Goal: Information Seeking & Learning: Learn about a topic

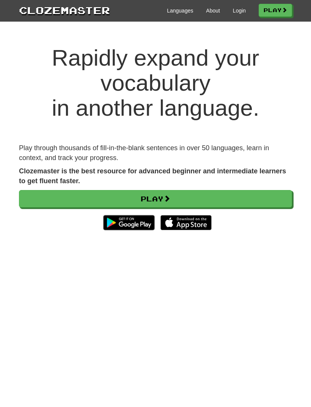
click at [160, 199] on link "Play" at bounding box center [155, 198] width 273 height 17
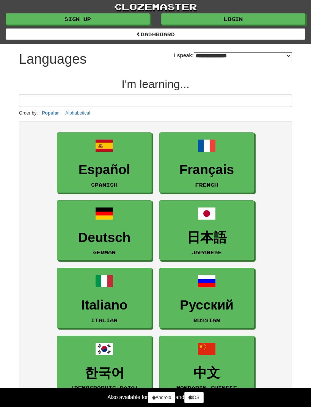
select select "*******"
click at [116, 171] on h3 "Español" at bounding box center [104, 169] width 86 height 15
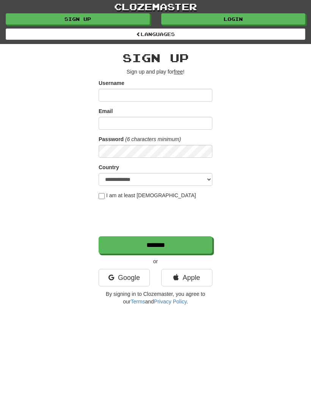
click at [119, 96] on input "Username" at bounding box center [156, 95] width 114 height 13
type input "*"
type input "**********"
click at [119, 126] on input "Email" at bounding box center [156, 123] width 114 height 13
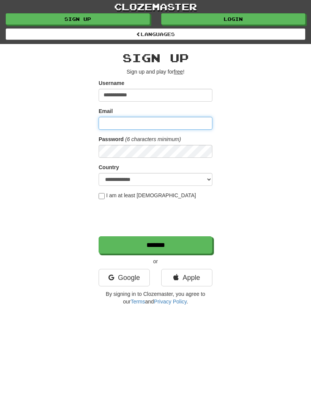
click at [125, 127] on input "Email" at bounding box center [156, 123] width 114 height 13
type input "**********"
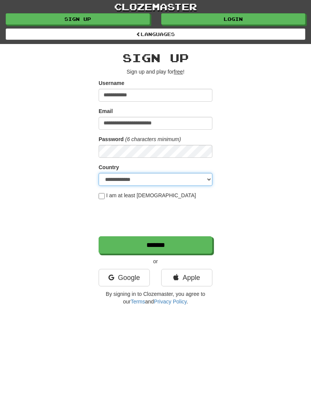
click at [204, 179] on select "**********" at bounding box center [156, 179] width 114 height 13
select select "**"
click at [183, 246] on input "*******" at bounding box center [156, 244] width 114 height 17
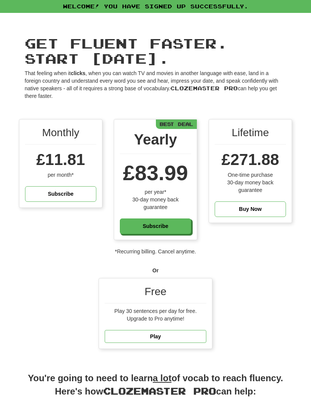
click at [167, 337] on link "Play" at bounding box center [156, 336] width 102 height 13
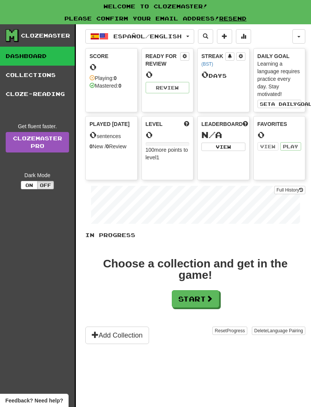
click at [205, 299] on button "Start" at bounding box center [195, 298] width 47 height 17
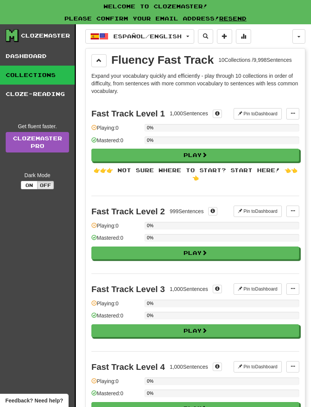
click at [207, 155] on span at bounding box center [204, 154] width 5 height 5
select select "**"
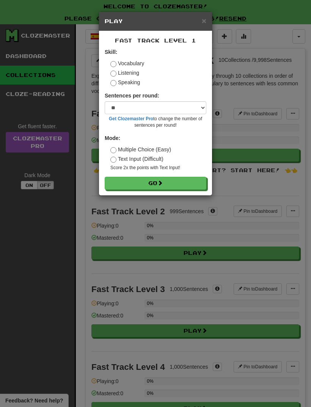
click at [163, 183] on span at bounding box center [159, 182] width 5 height 5
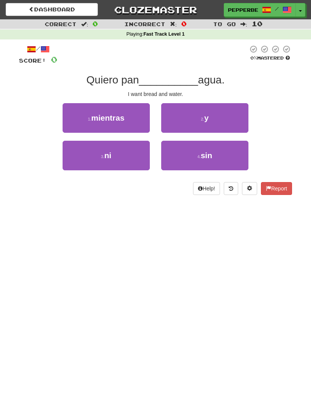
click at [210, 122] on button "2 . y" at bounding box center [204, 118] width 87 height 30
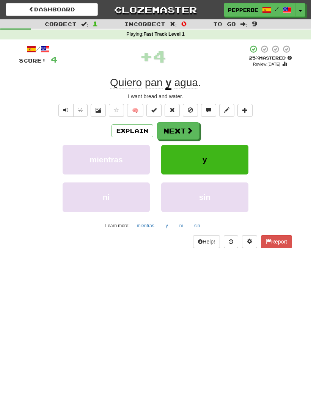
click at [188, 129] on span at bounding box center [189, 130] width 7 height 7
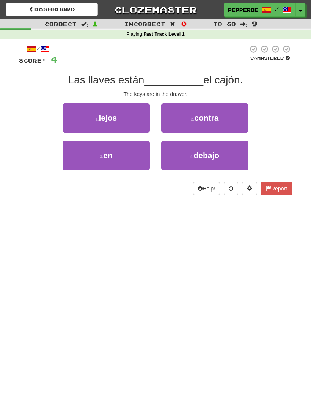
click at [116, 158] on button "3 . en" at bounding box center [106, 156] width 87 height 30
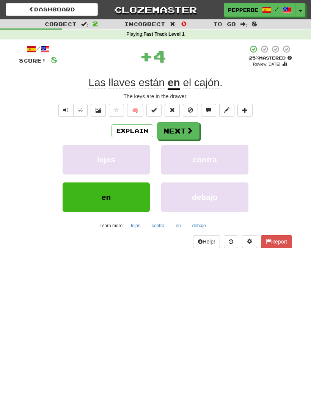
click at [186, 135] on button "Next" at bounding box center [178, 130] width 42 height 17
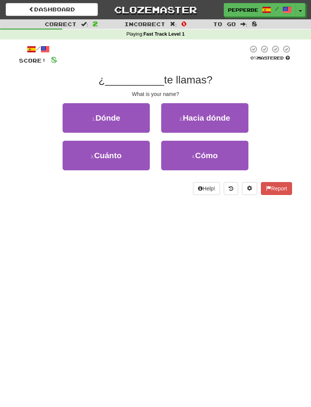
click at [211, 153] on span "Cómo" at bounding box center [206, 155] width 23 height 9
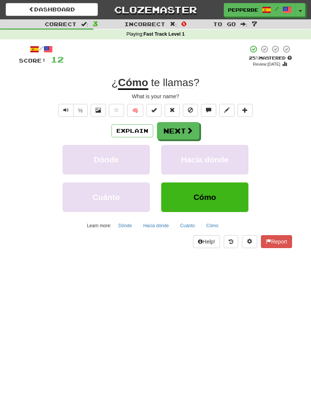
click at [184, 128] on button "Next" at bounding box center [178, 130] width 42 height 17
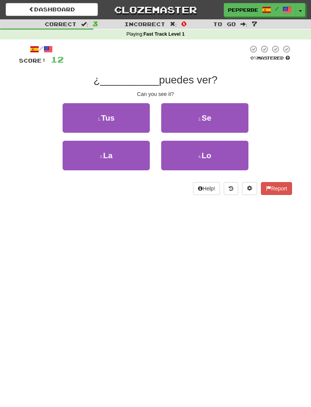
click at [214, 156] on button "4 . Lo" at bounding box center [204, 156] width 87 height 30
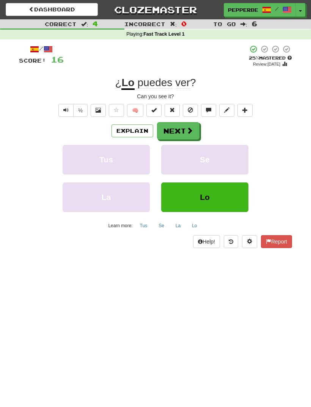
click at [187, 127] on span at bounding box center [189, 130] width 7 height 7
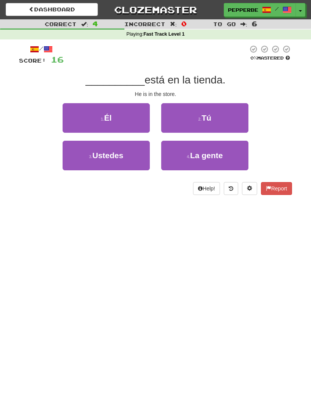
click at [119, 114] on button "1 . Él" at bounding box center [106, 118] width 87 height 30
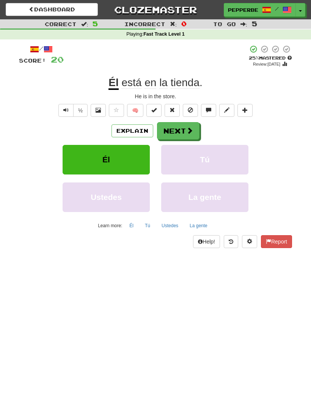
click at [185, 127] on button "Next" at bounding box center [178, 130] width 42 height 17
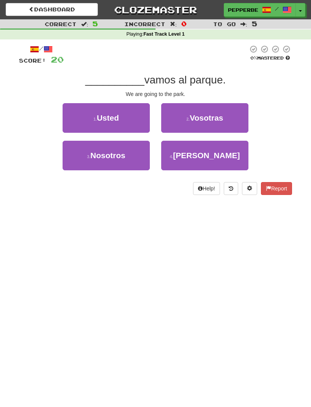
click at [119, 157] on span "Nosotros" at bounding box center [107, 155] width 35 height 9
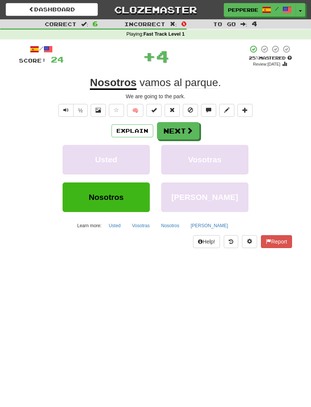
click at [193, 127] on span at bounding box center [189, 130] width 7 height 7
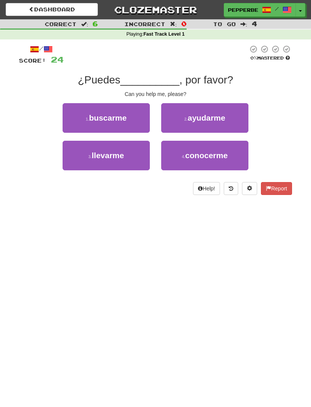
click at [219, 118] on span "ayudarme" at bounding box center [207, 117] width 38 height 9
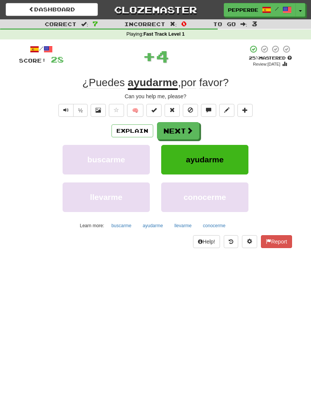
click at [193, 129] on button "Next" at bounding box center [178, 130] width 42 height 17
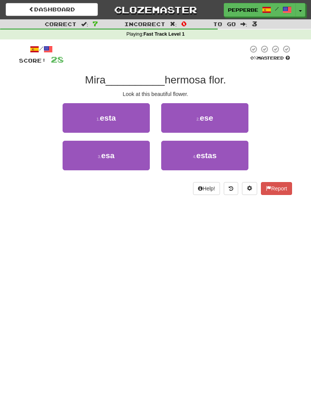
click at [123, 121] on button "1 . esta" at bounding box center [106, 118] width 87 height 30
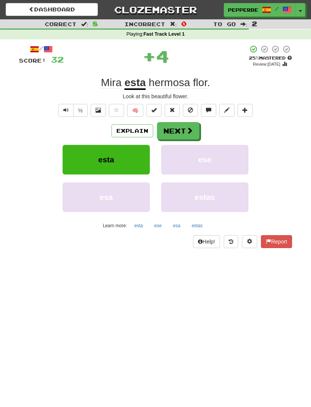
click at [189, 129] on span at bounding box center [189, 130] width 7 height 7
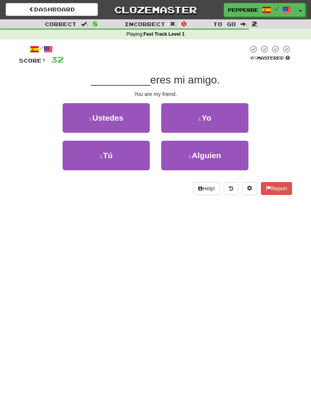
click at [126, 152] on button "3 . Tú" at bounding box center [106, 156] width 87 height 30
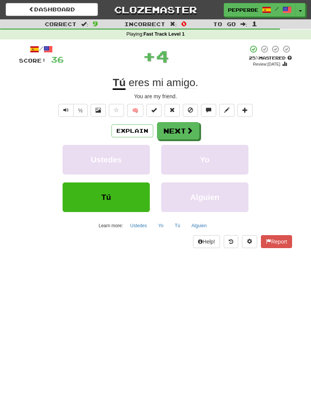
click at [188, 133] on span at bounding box center [189, 130] width 7 height 7
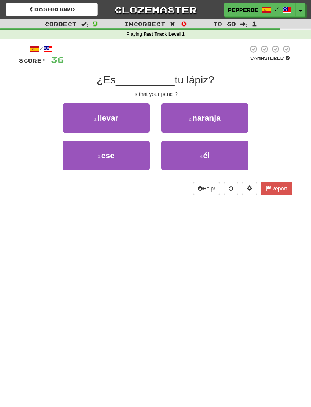
click at [122, 152] on button "3 . ese" at bounding box center [106, 156] width 87 height 30
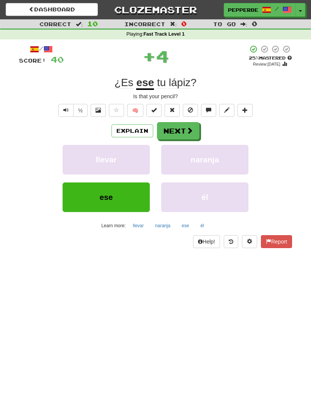
click at [188, 128] on span at bounding box center [189, 130] width 7 height 7
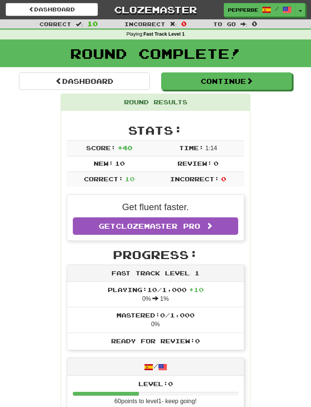
click at [232, 82] on button "Continue" at bounding box center [226, 80] width 131 height 17
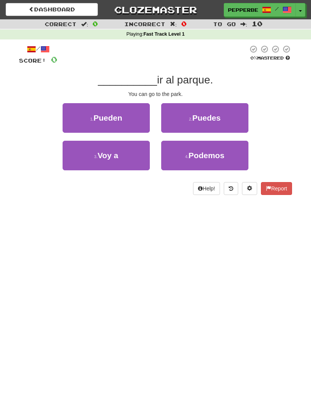
click at [205, 121] on span "Puedes" at bounding box center [206, 117] width 28 height 9
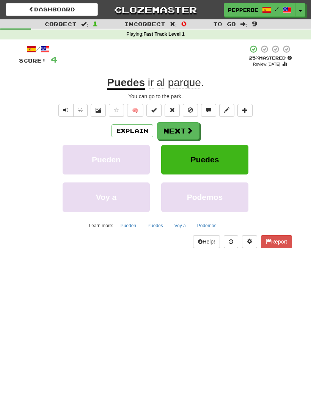
click at [182, 131] on button "Next" at bounding box center [178, 130] width 42 height 17
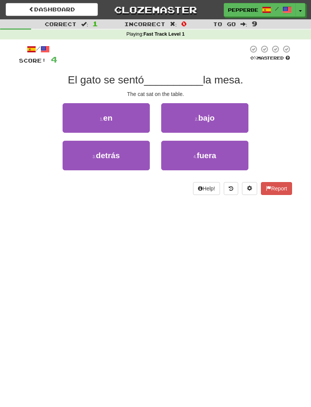
click at [121, 120] on button "1 . en" at bounding box center [106, 118] width 87 height 30
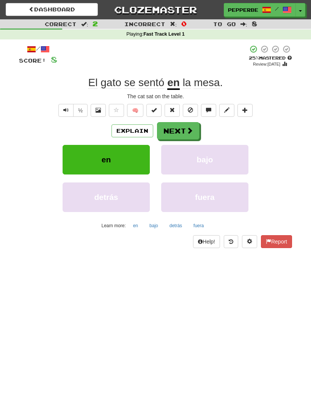
click at [183, 132] on button "Next" at bounding box center [178, 130] width 42 height 17
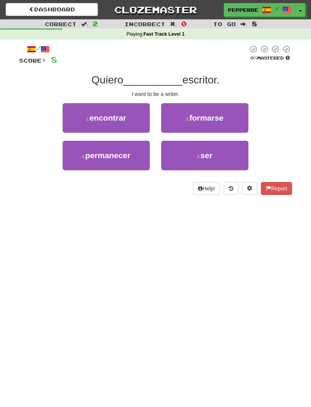
click at [215, 157] on button "4 . ser" at bounding box center [204, 156] width 87 height 30
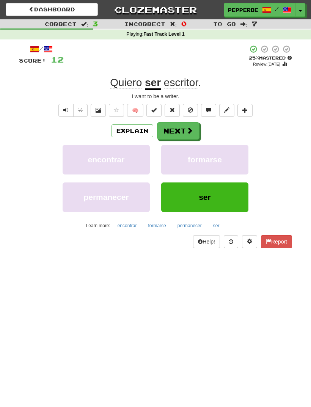
click at [187, 129] on span at bounding box center [189, 130] width 7 height 7
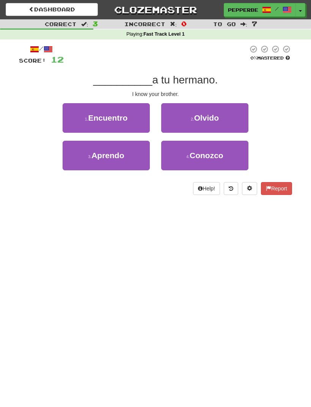
click at [214, 156] on span "Conozco" at bounding box center [207, 155] width 34 height 9
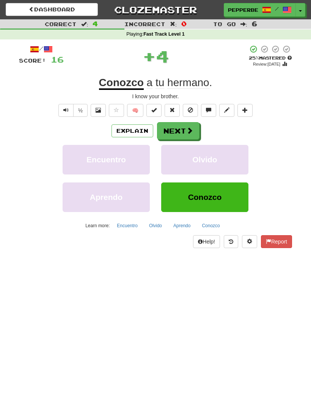
click at [187, 130] on span at bounding box center [189, 130] width 7 height 7
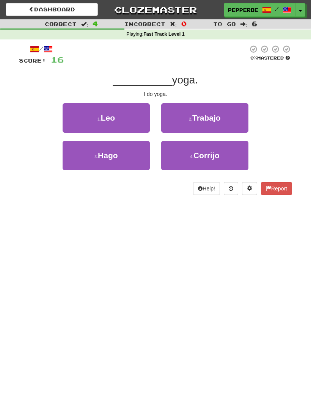
click at [118, 155] on span "Hago" at bounding box center [108, 155] width 20 height 9
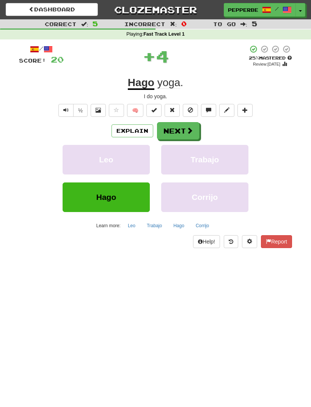
click at [189, 129] on span at bounding box center [189, 130] width 7 height 7
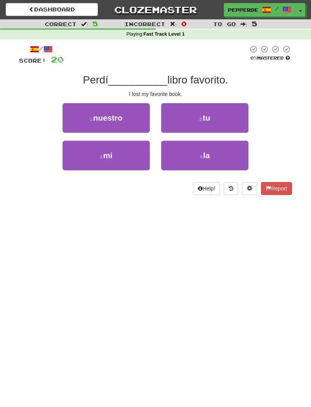
click at [125, 158] on button "3 . mi" at bounding box center [106, 156] width 87 height 30
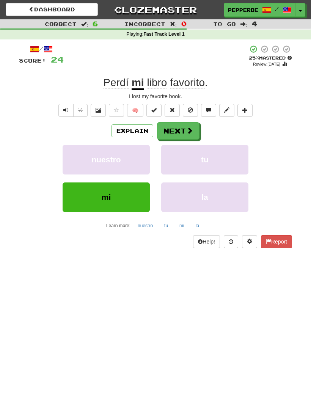
click at [183, 129] on button "Next" at bounding box center [178, 130] width 42 height 17
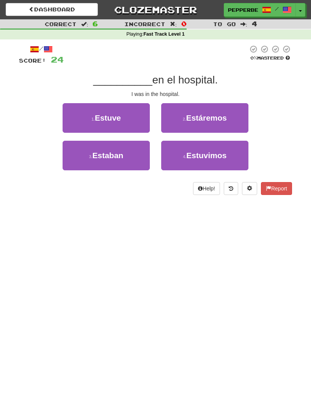
click at [122, 119] on button "1 . Estuve" at bounding box center [106, 118] width 87 height 30
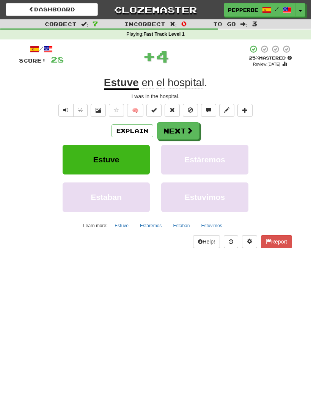
click at [187, 132] on span at bounding box center [189, 130] width 7 height 7
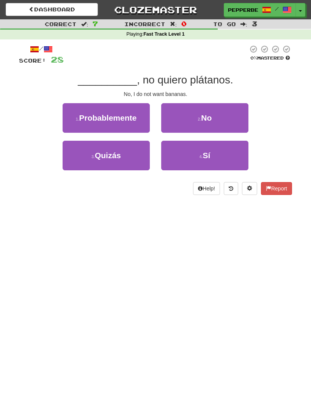
click at [222, 121] on button "2 . No" at bounding box center [204, 118] width 87 height 30
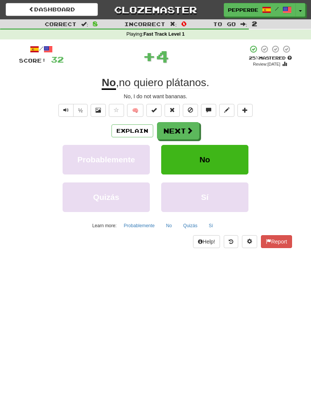
click at [189, 132] on span at bounding box center [189, 130] width 7 height 7
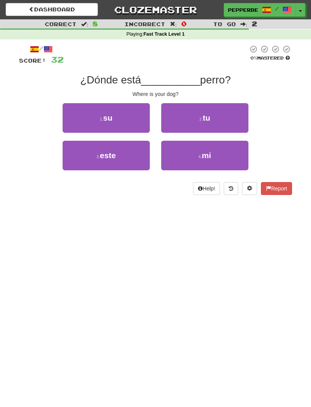
click at [215, 122] on button "2 . tu" at bounding box center [204, 118] width 87 height 30
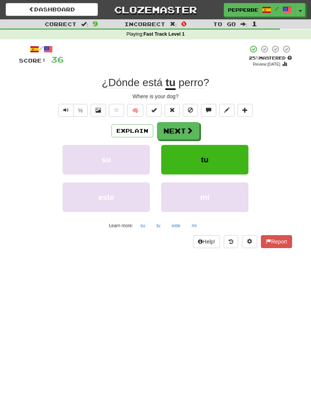
click at [184, 131] on button "Next" at bounding box center [178, 130] width 42 height 17
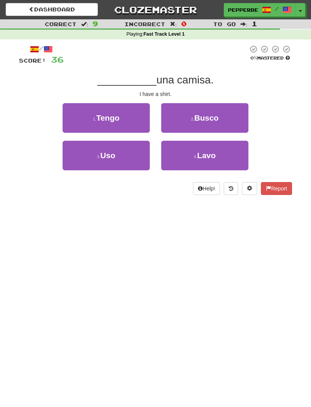
click at [128, 116] on button "1 . Tengo" at bounding box center [106, 118] width 87 height 30
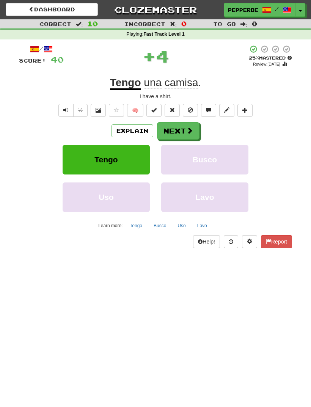
click at [187, 129] on span at bounding box center [189, 130] width 7 height 7
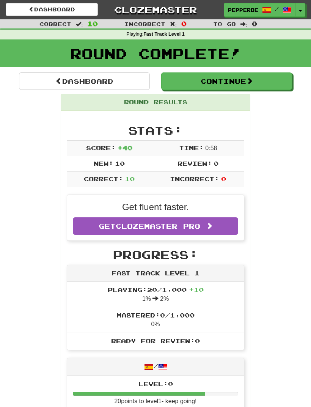
click at [252, 79] on span at bounding box center [249, 80] width 7 height 7
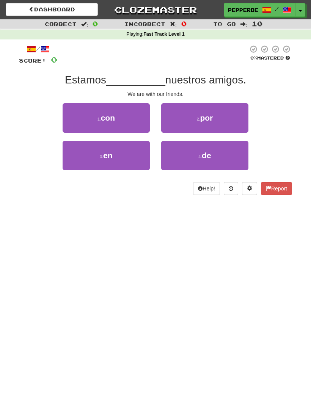
click at [120, 118] on button "1 . con" at bounding box center [106, 118] width 87 height 30
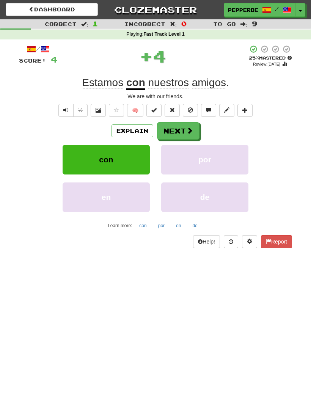
click at [188, 129] on span at bounding box center [189, 130] width 7 height 7
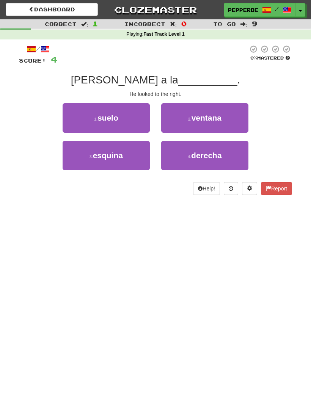
click at [207, 154] on span "derecha" at bounding box center [206, 155] width 31 height 9
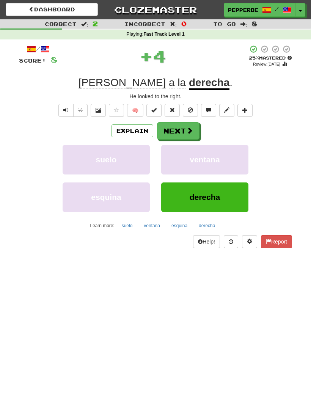
click at [179, 130] on button "Next" at bounding box center [178, 130] width 42 height 17
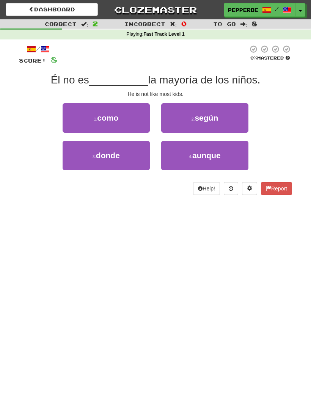
click at [121, 116] on button "1 . como" at bounding box center [106, 118] width 87 height 30
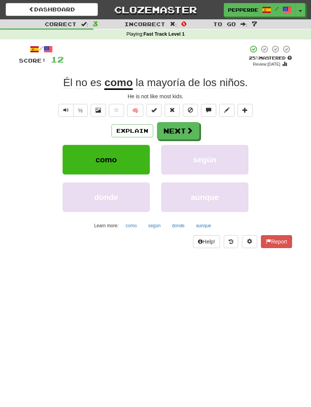
click at [181, 128] on button "Next" at bounding box center [178, 130] width 42 height 17
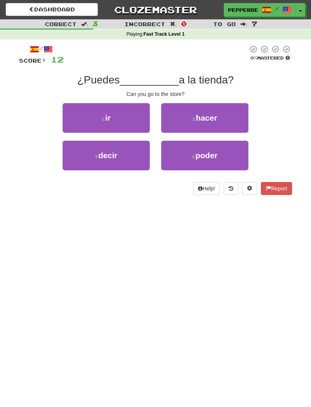
click at [124, 121] on button "1 . ir" at bounding box center [106, 118] width 87 height 30
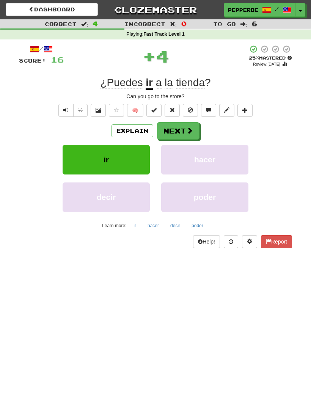
click at [190, 130] on span at bounding box center [189, 130] width 7 height 7
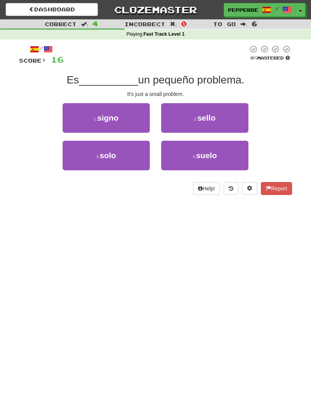
click at [115, 159] on span "solo" at bounding box center [108, 155] width 16 height 9
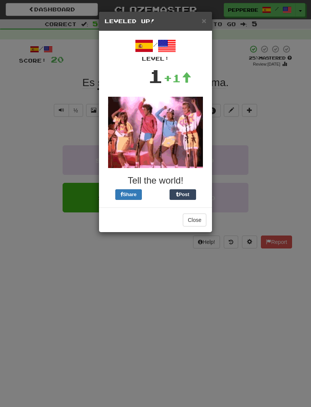
click at [196, 218] on button "Close" at bounding box center [195, 219] width 24 height 13
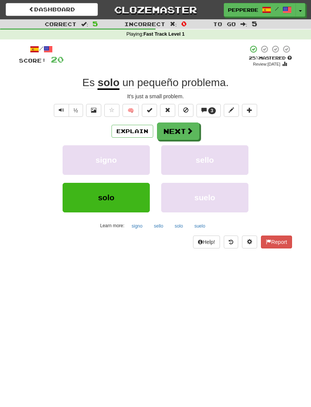
click at [180, 131] on button "Next" at bounding box center [178, 130] width 42 height 17
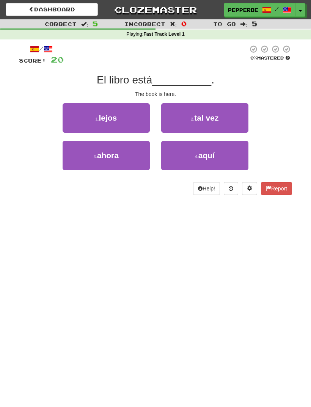
click at [218, 157] on button "4 . aquí" at bounding box center [204, 156] width 87 height 30
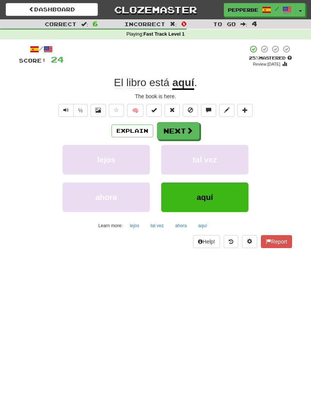
click at [187, 129] on span at bounding box center [189, 130] width 7 height 7
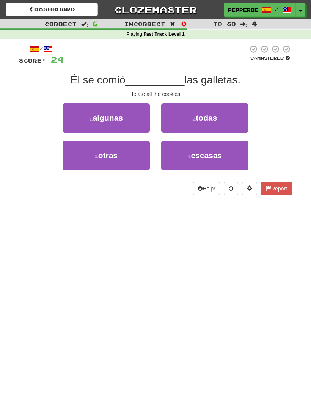
click at [226, 121] on button "2 . todas" at bounding box center [204, 118] width 87 height 30
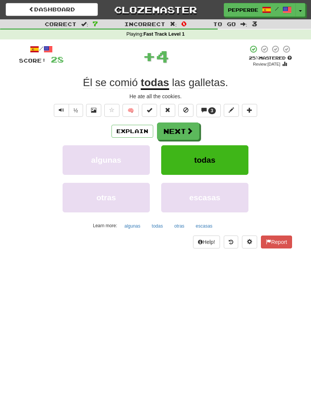
click at [187, 131] on span at bounding box center [189, 130] width 7 height 7
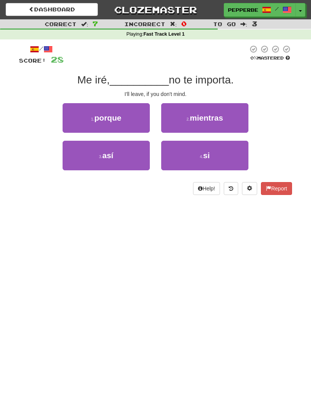
click at [213, 155] on button "4 . si" at bounding box center [204, 156] width 87 height 30
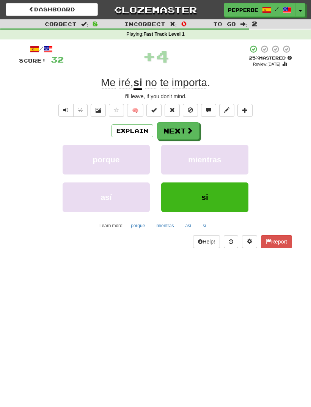
click at [183, 131] on button "Next" at bounding box center [178, 130] width 42 height 17
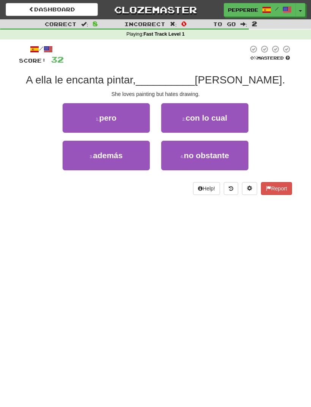
click at [125, 117] on button "1 . pero" at bounding box center [106, 118] width 87 height 30
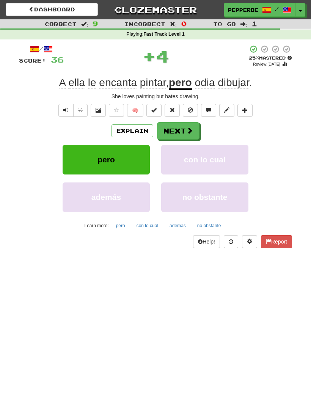
click at [186, 127] on span at bounding box center [189, 130] width 7 height 7
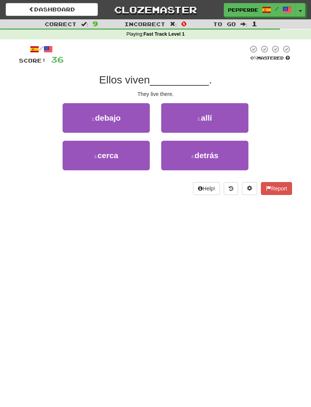
click at [222, 121] on button "2 . allí" at bounding box center [204, 118] width 87 height 30
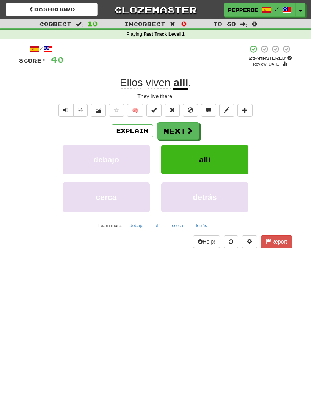
click at [185, 130] on button "Next" at bounding box center [178, 130] width 42 height 17
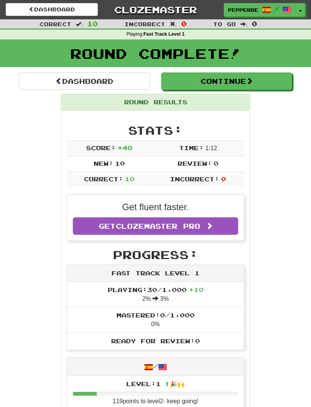
click at [238, 82] on button "Continue" at bounding box center [226, 80] width 131 height 17
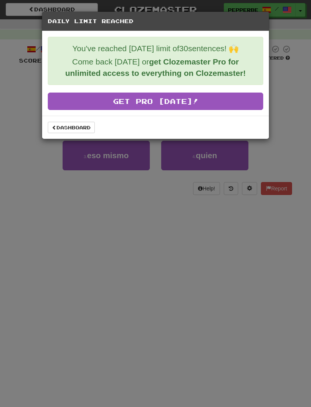
click at [77, 129] on link "Dashboard" at bounding box center [71, 127] width 47 height 11
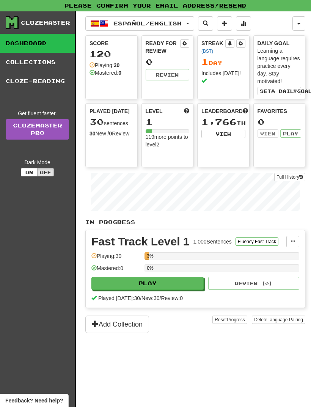
click at [116, 130] on div "30 New / 0 Review" at bounding box center [111, 134] width 44 height 8
click at [119, 116] on div "Played Today 30 sentences 30 New / 0 Review Full History" at bounding box center [112, 123] width 52 height 38
click at [122, 125] on div "30 sentences" at bounding box center [111, 122] width 44 height 10
click at [107, 135] on div "30 New / 0 Review" at bounding box center [111, 134] width 44 height 8
click at [99, 137] on div "30 New / 0 Review" at bounding box center [111, 134] width 44 height 8
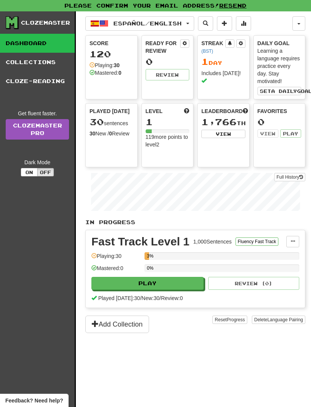
click at [298, 25] on button "button" at bounding box center [298, 23] width 13 height 14
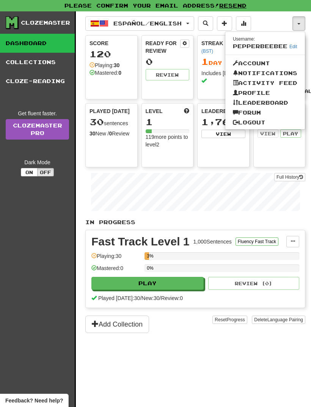
click at [300, 24] on div at bounding box center [155, 203] width 311 height 407
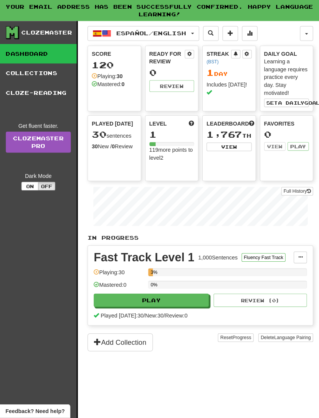
scroll to position [1, 0]
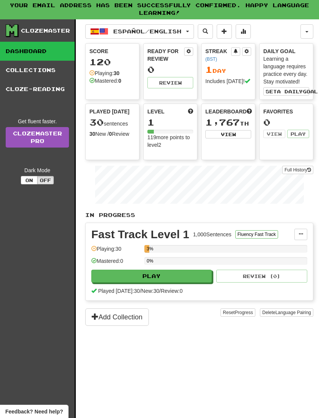
click at [298, 235] on button at bounding box center [301, 234] width 13 height 11
click at [303, 235] on div at bounding box center [159, 209] width 319 height 418
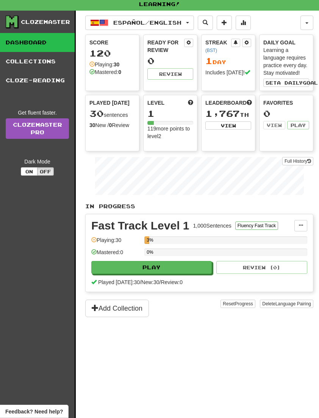
scroll to position [0, 0]
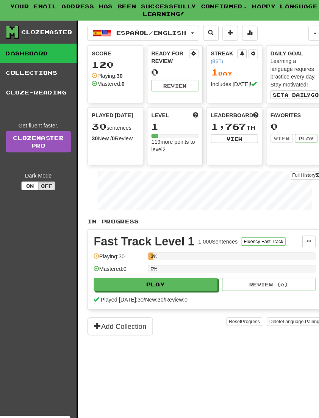
scroll to position [2, 0]
